Goal: Transaction & Acquisition: Book appointment/travel/reservation

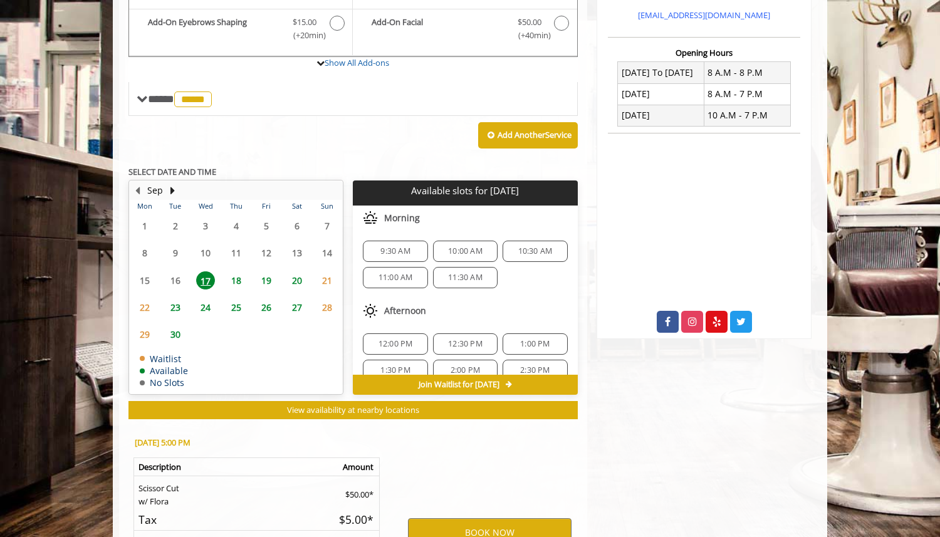
scroll to position [135, 0]
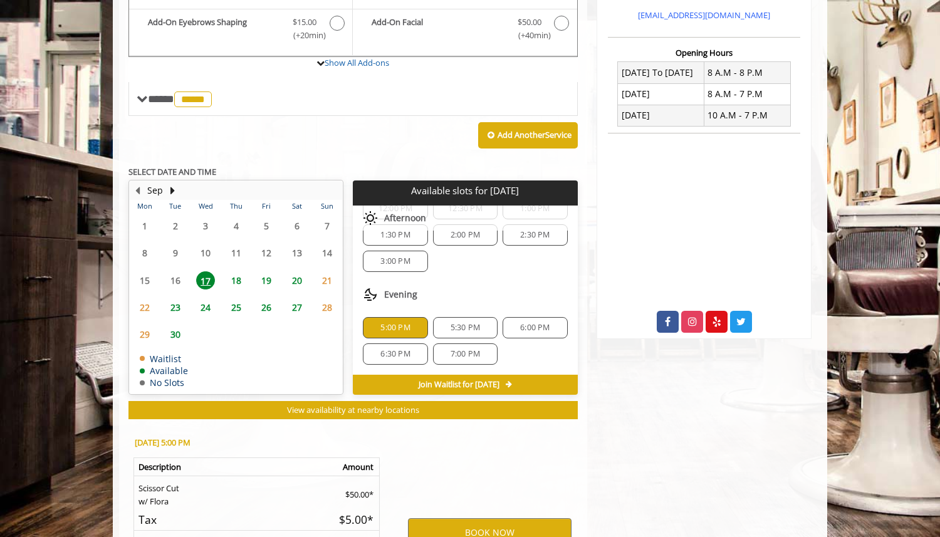
click at [271, 278] on span "19" at bounding box center [266, 280] width 19 height 18
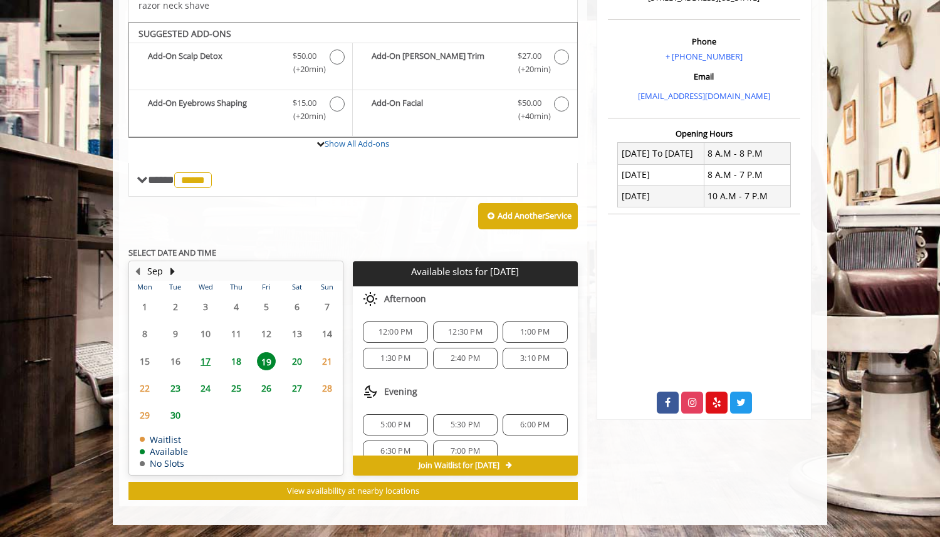
scroll to position [16, 0]
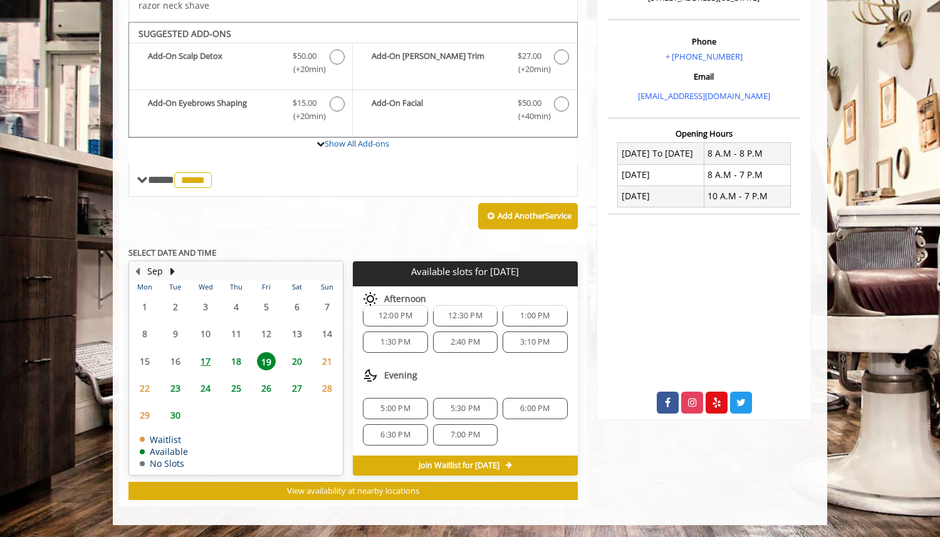
click at [408, 410] on span "5:00 PM" at bounding box center [394, 409] width 29 height 10
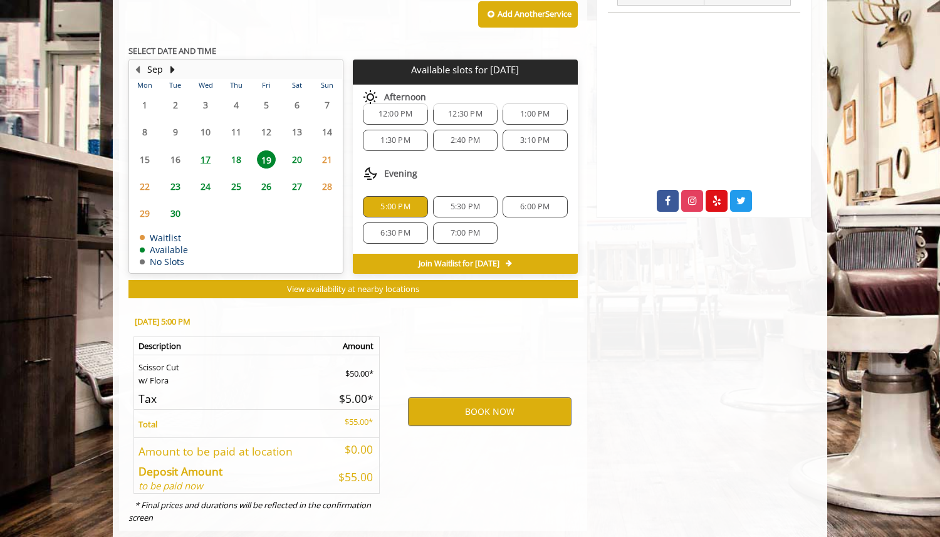
scroll to position [586, 0]
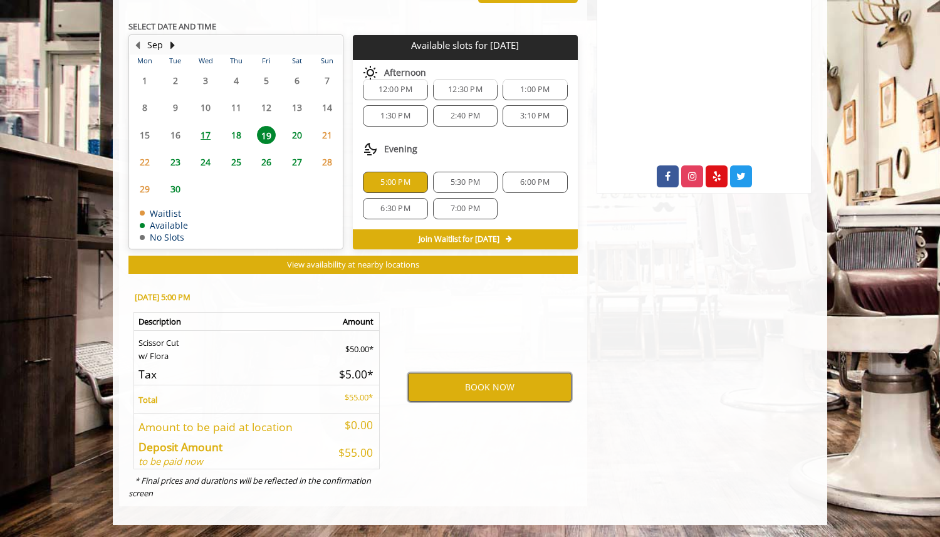
click at [476, 385] on button "BOOK NOW" at bounding box center [490, 387] width 164 height 29
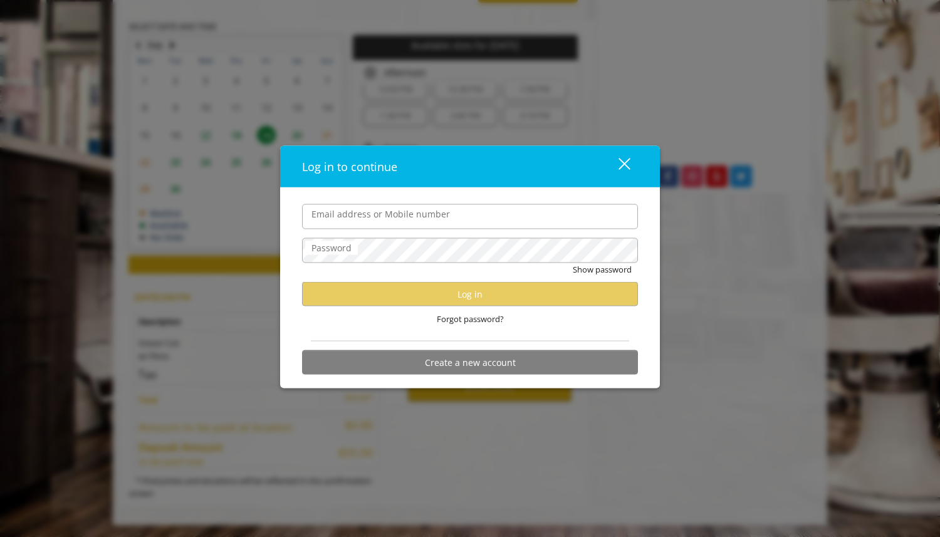
type input "**********"
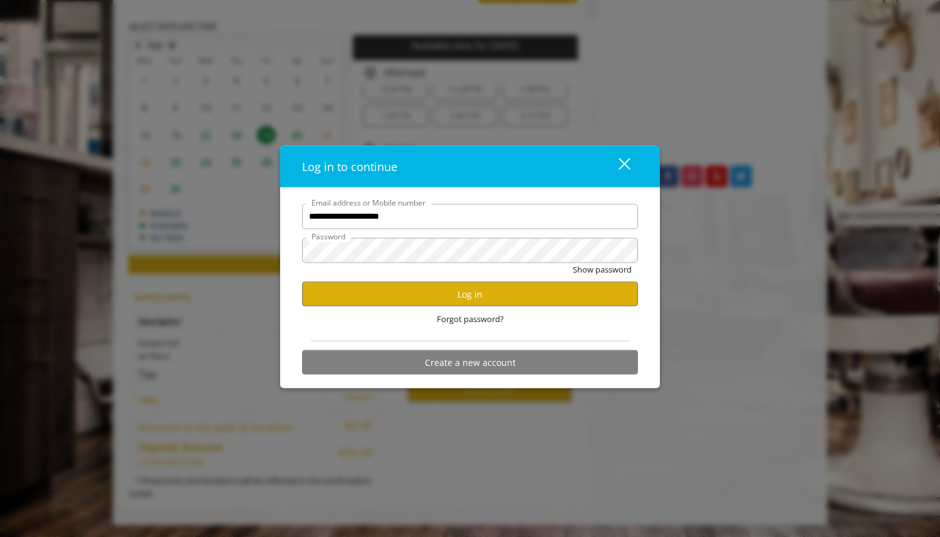
scroll to position [0, 0]
click at [414, 294] on button "Log in" at bounding box center [470, 294] width 336 height 24
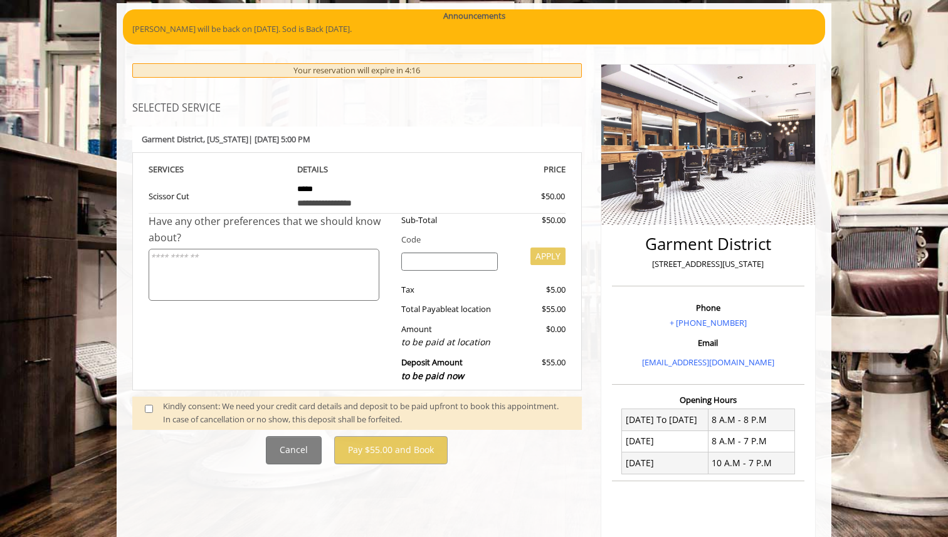
scroll to position [97, 0]
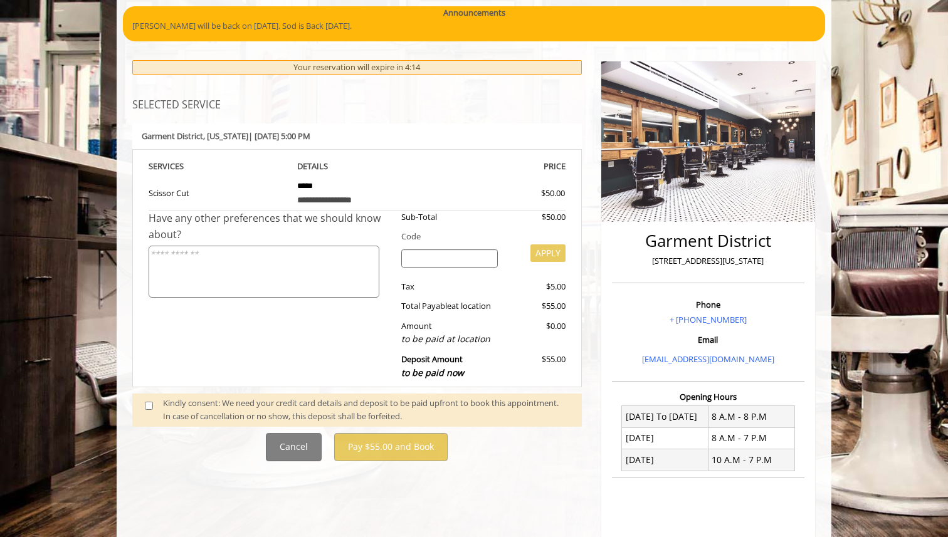
click at [259, 400] on div "Kindly consent: We need your credit card details and deposit to be paid upfront…" at bounding box center [366, 410] width 406 height 26
click at [152, 410] on span at bounding box center [153, 410] width 37 height 26
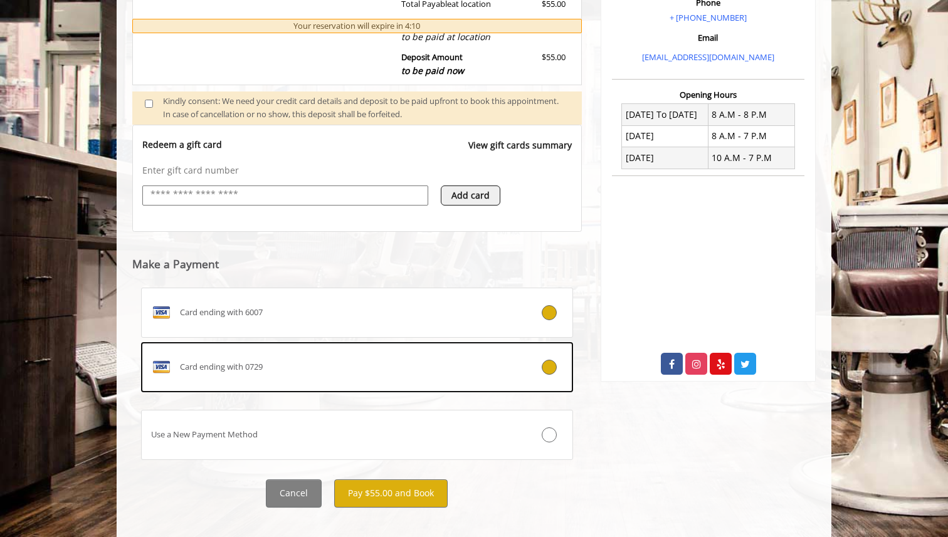
scroll to position [402, 0]
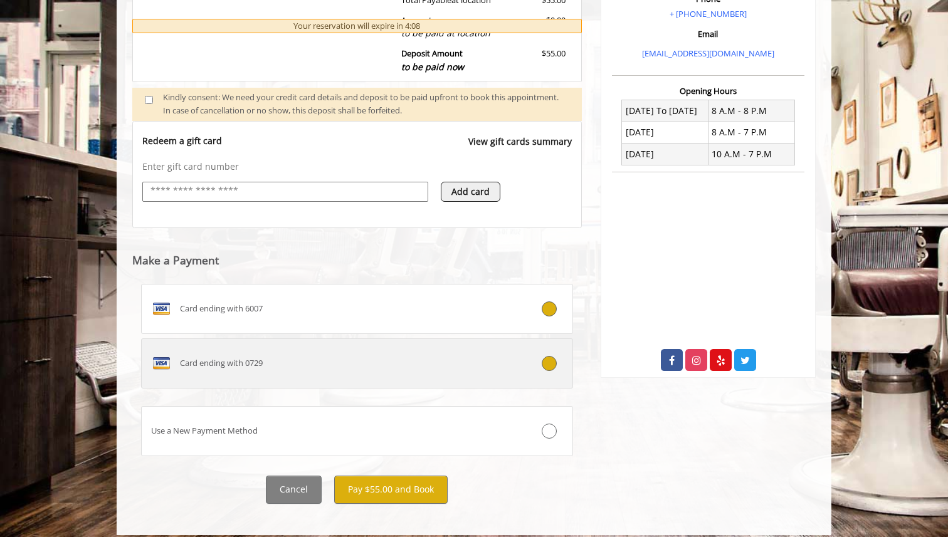
click at [342, 370] on div "Card ending with 0729" at bounding box center [321, 364] width 359 height 20
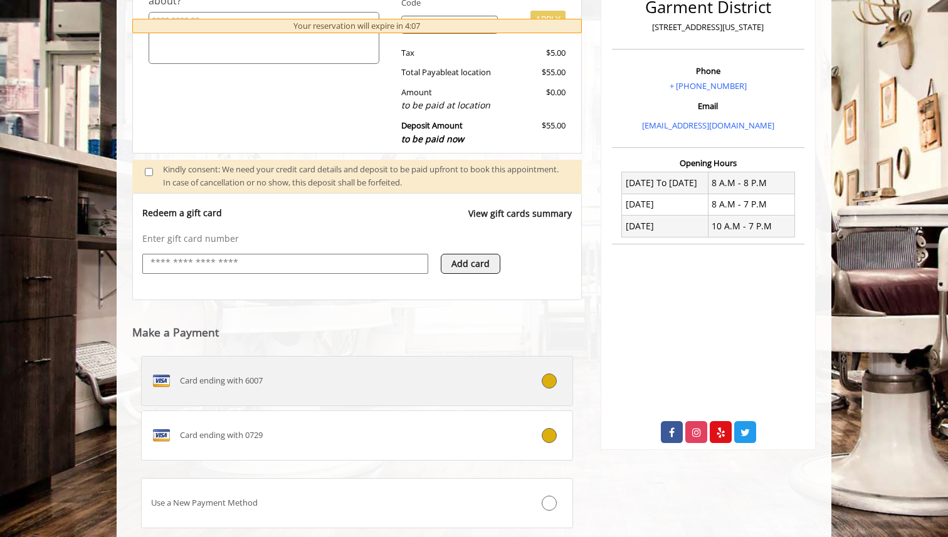
click at [402, 364] on label "Card ending with 6007" at bounding box center [357, 381] width 432 height 50
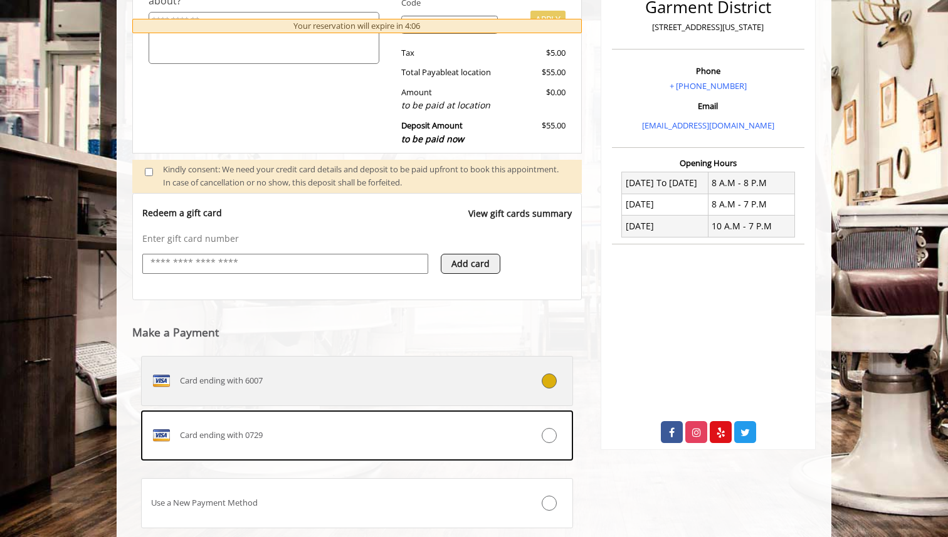
click at [401, 368] on label "Card ending with 6007" at bounding box center [357, 381] width 432 height 50
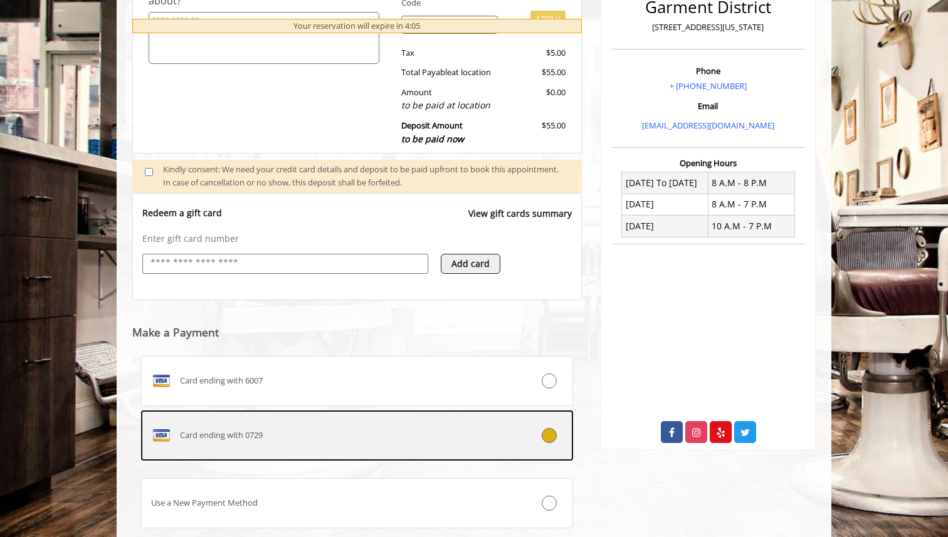
click at [443, 426] on div "Card ending with 0729" at bounding box center [321, 436] width 359 height 20
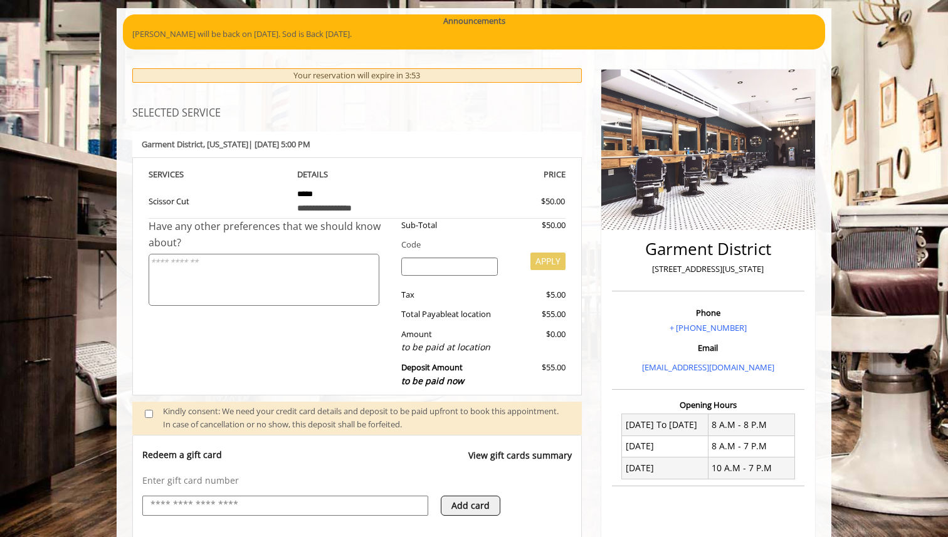
scroll to position [0, 0]
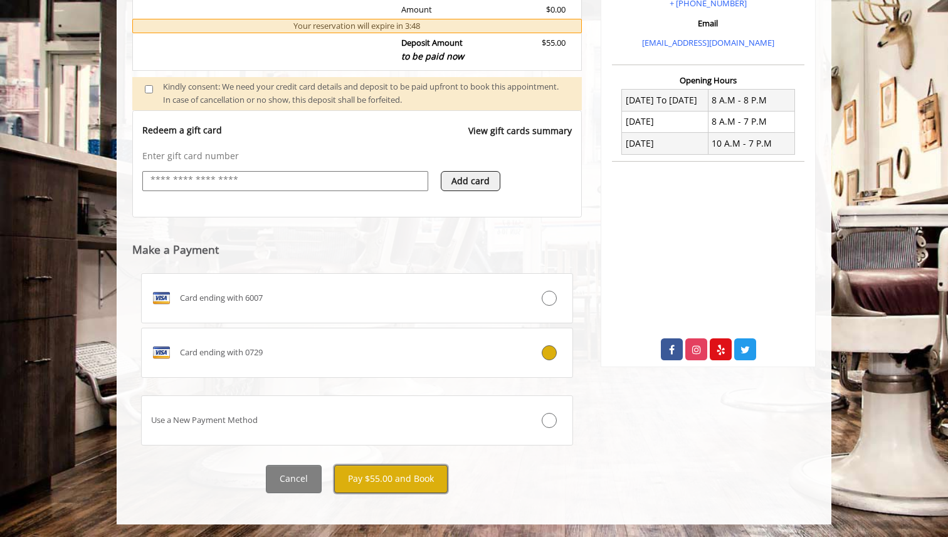
click at [402, 478] on button "Pay $55.00 and Book" at bounding box center [390, 479] width 113 height 28
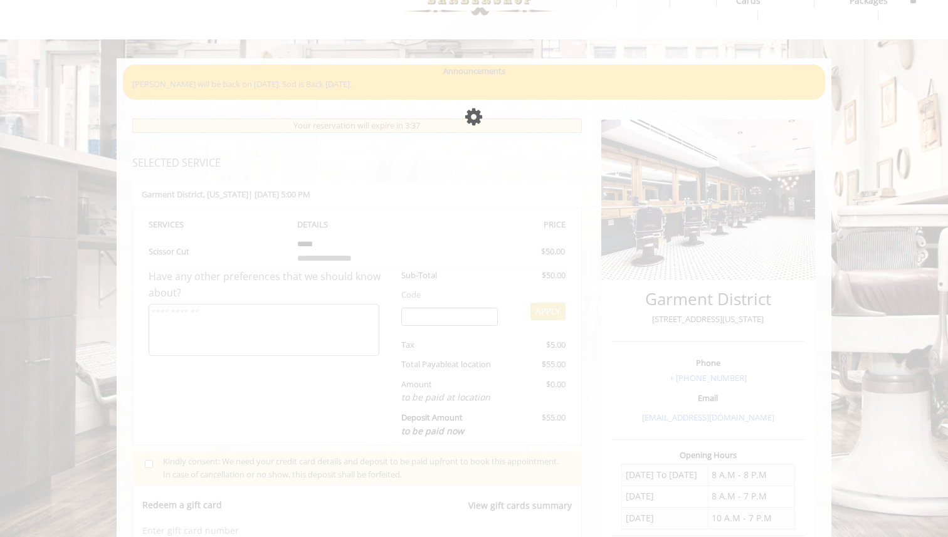
scroll to position [52, 0]
